Goal: Task Accomplishment & Management: Use online tool/utility

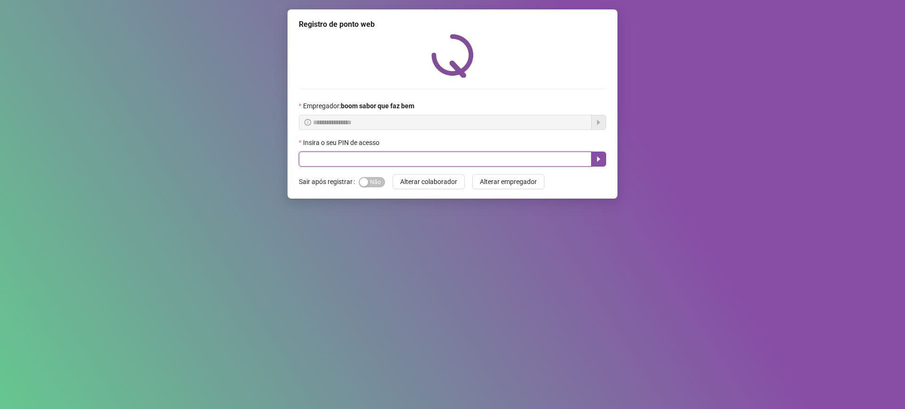
click at [395, 156] on input "text" at bounding box center [445, 159] width 293 height 15
type input "*****"
click at [595, 158] on icon "caret-right" at bounding box center [599, 159] width 8 height 8
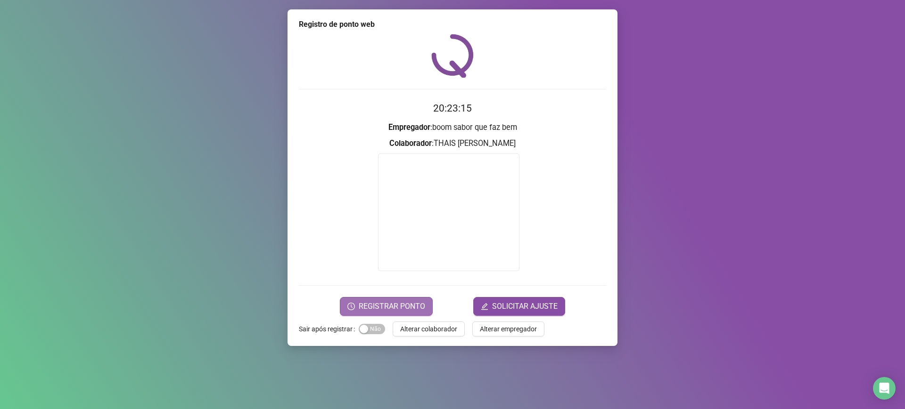
click at [399, 303] on span "REGISTRAR PONTO" at bounding box center [392, 306] width 66 height 11
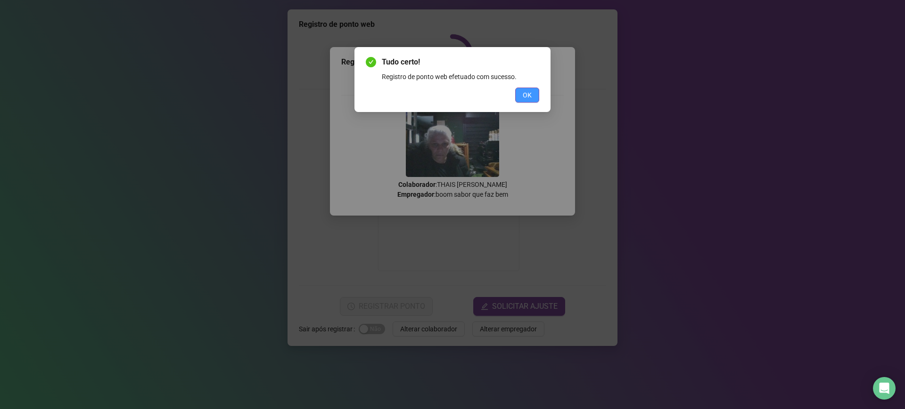
click at [532, 90] on button "OK" at bounding box center [527, 95] width 24 height 15
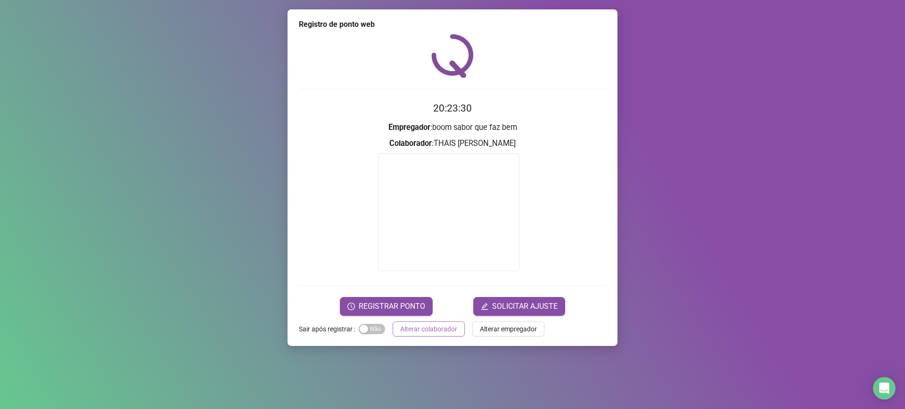
click at [412, 331] on span "Alterar colaborador" at bounding box center [428, 329] width 57 height 10
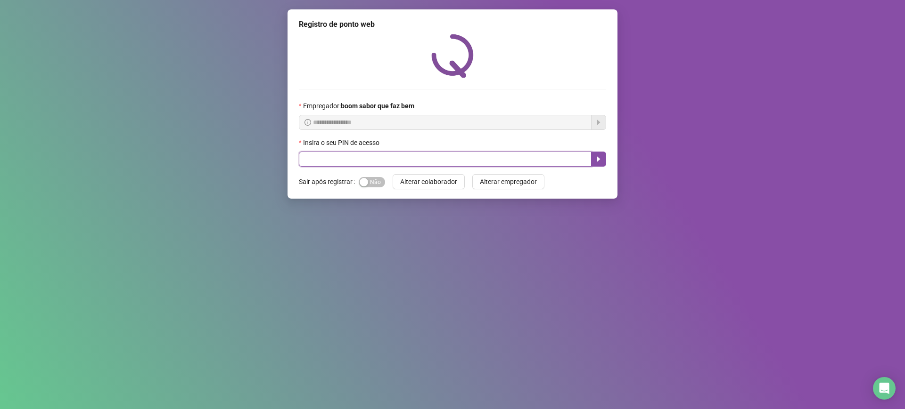
click at [451, 155] on input "text" at bounding box center [445, 159] width 293 height 15
type input "*****"
click at [602, 161] on icon "caret-right" at bounding box center [599, 159] width 8 height 8
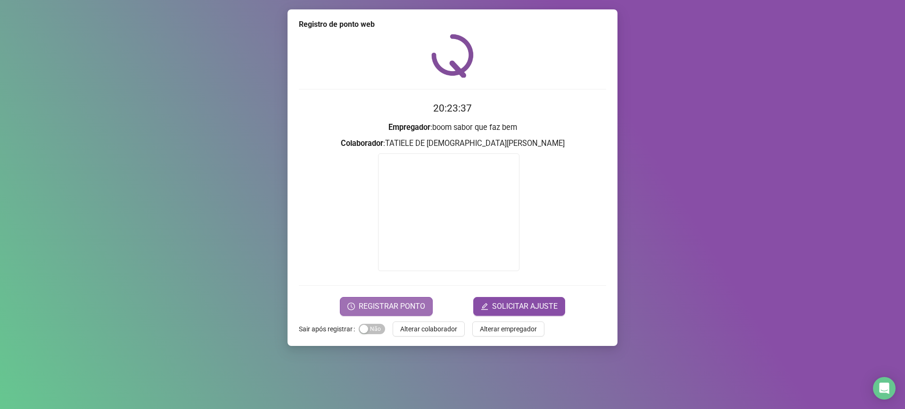
click at [400, 303] on span "REGISTRAR PONTO" at bounding box center [392, 306] width 66 height 11
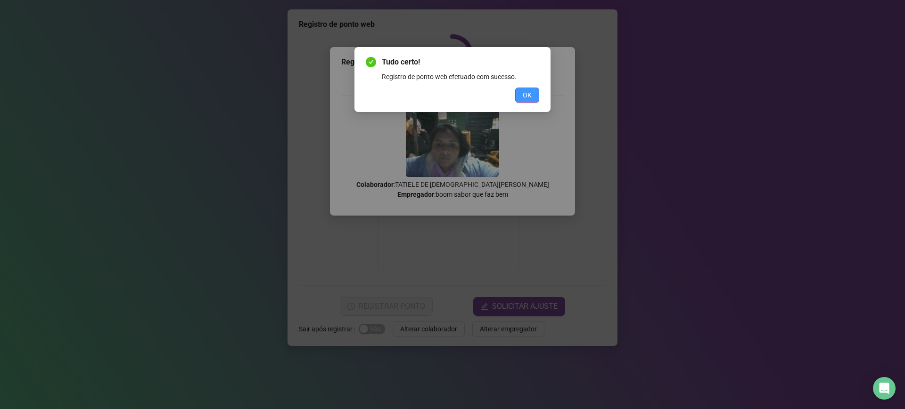
click at [528, 94] on span "OK" at bounding box center [527, 95] width 9 height 10
